Goal: Navigation & Orientation: Find specific page/section

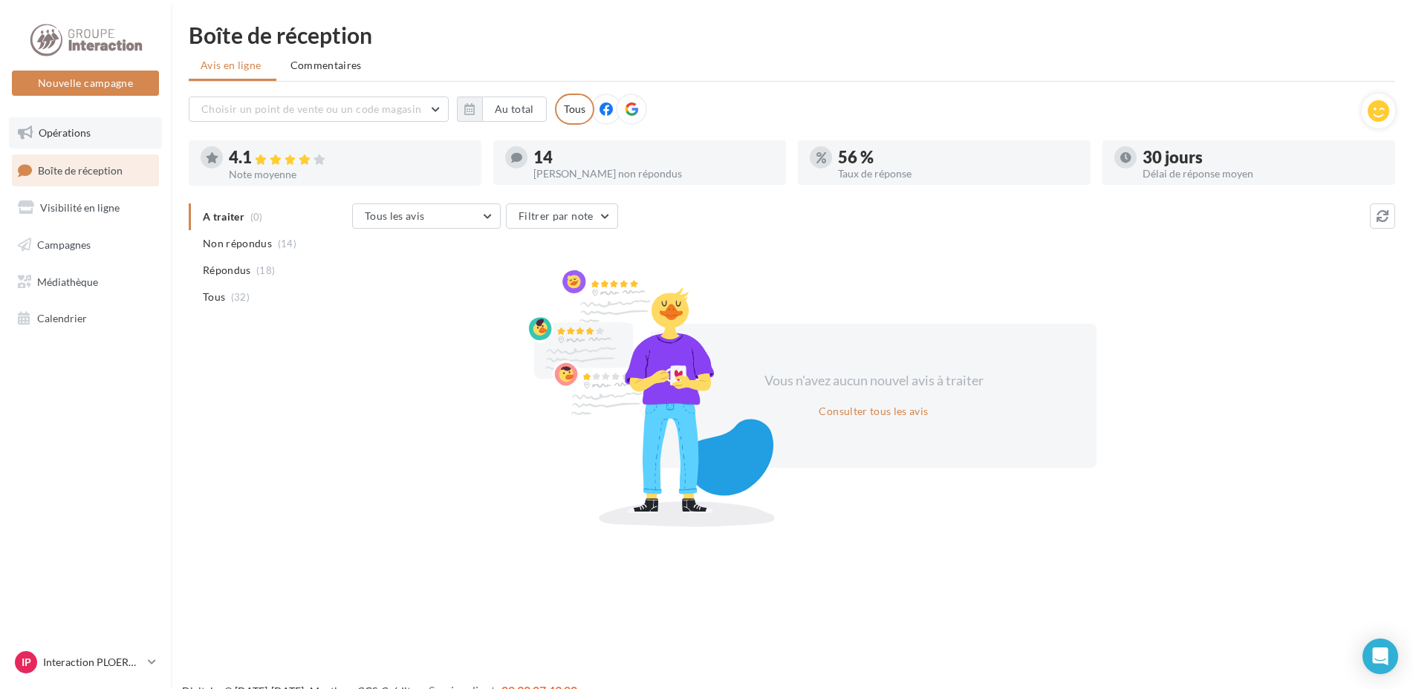
click at [65, 141] on link "Opérations" at bounding box center [85, 132] width 153 height 31
